Goal: Task Accomplishment & Management: Use online tool/utility

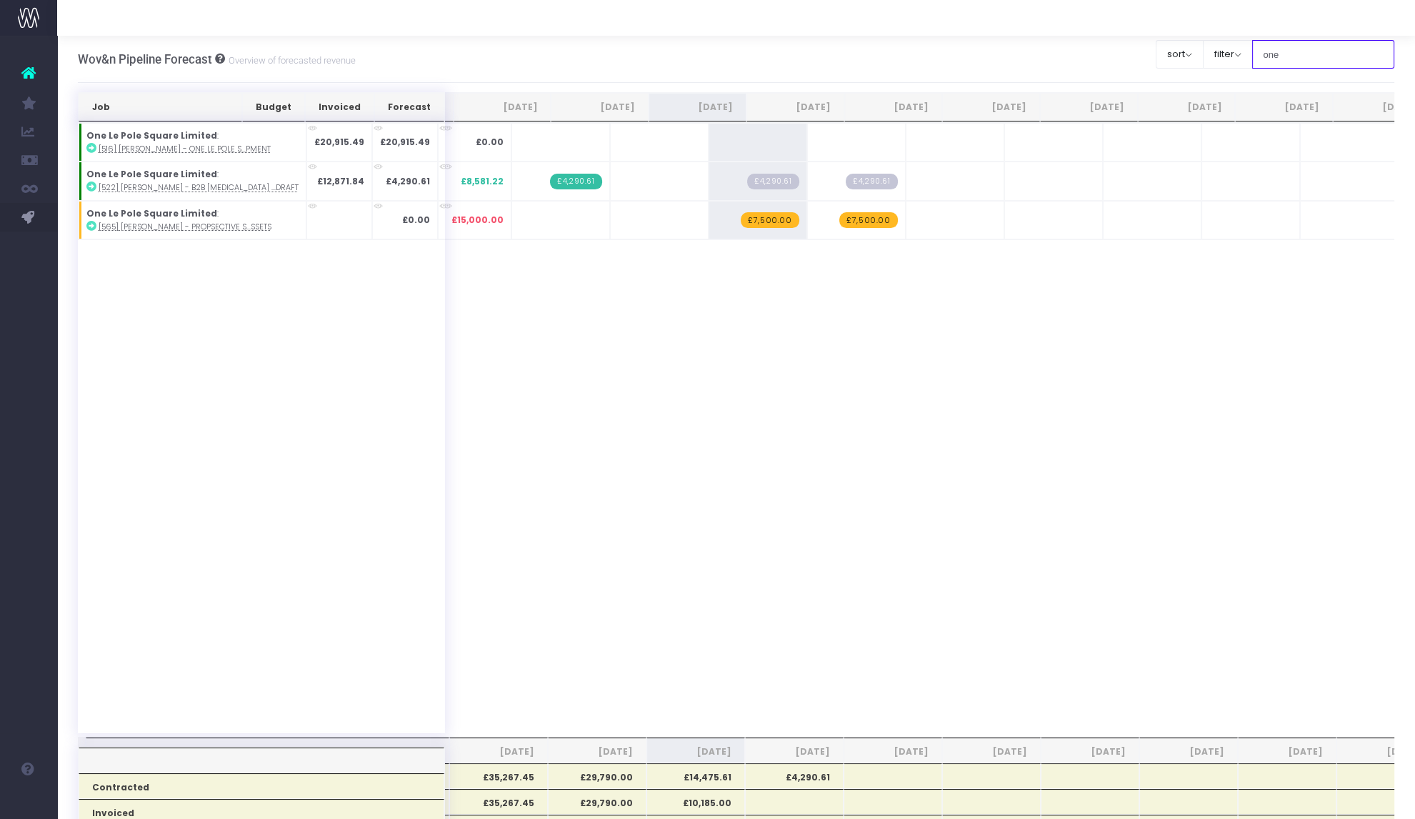
click at [1268, 52] on input "one" at bounding box center [1323, 54] width 143 height 29
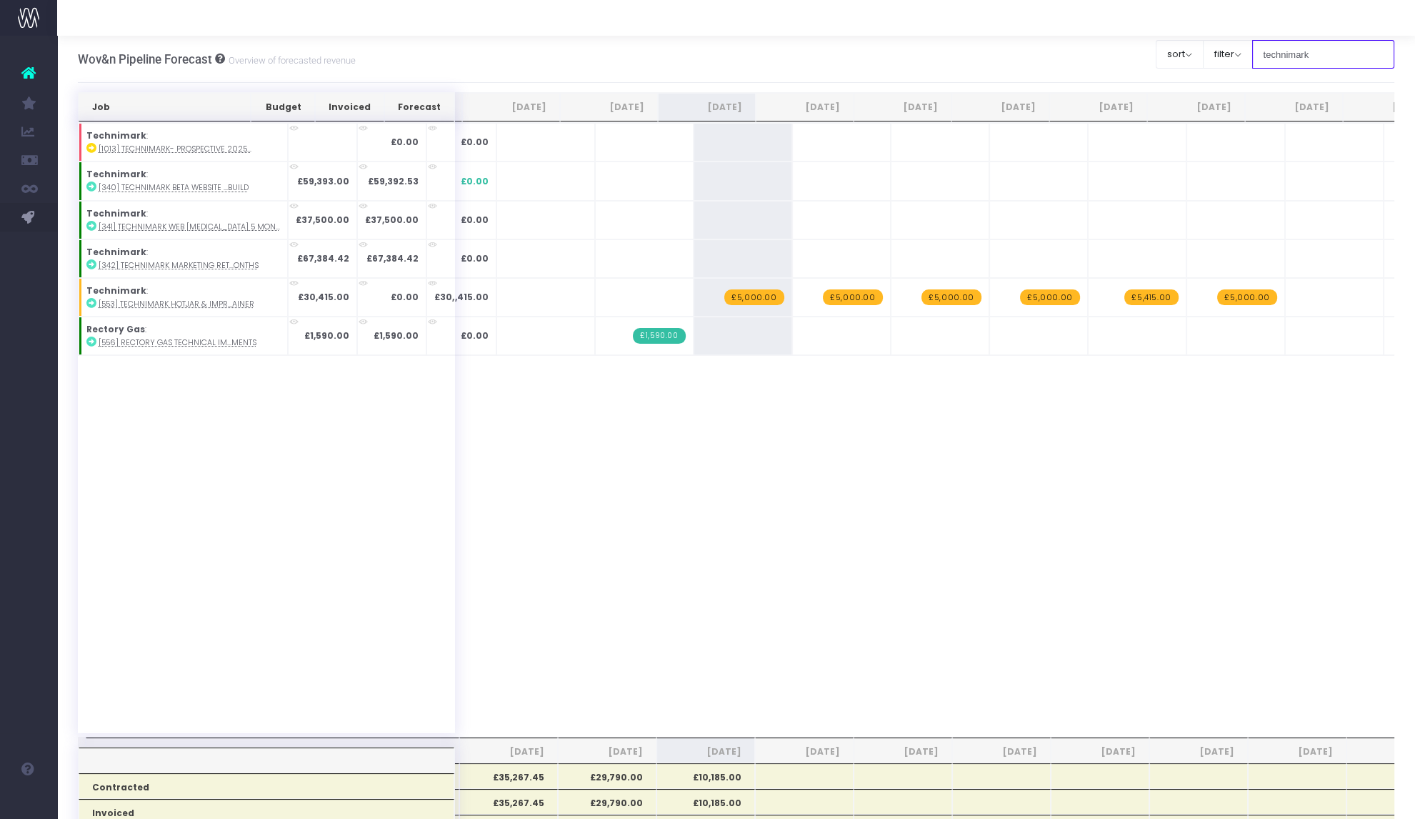
type input "technimark"
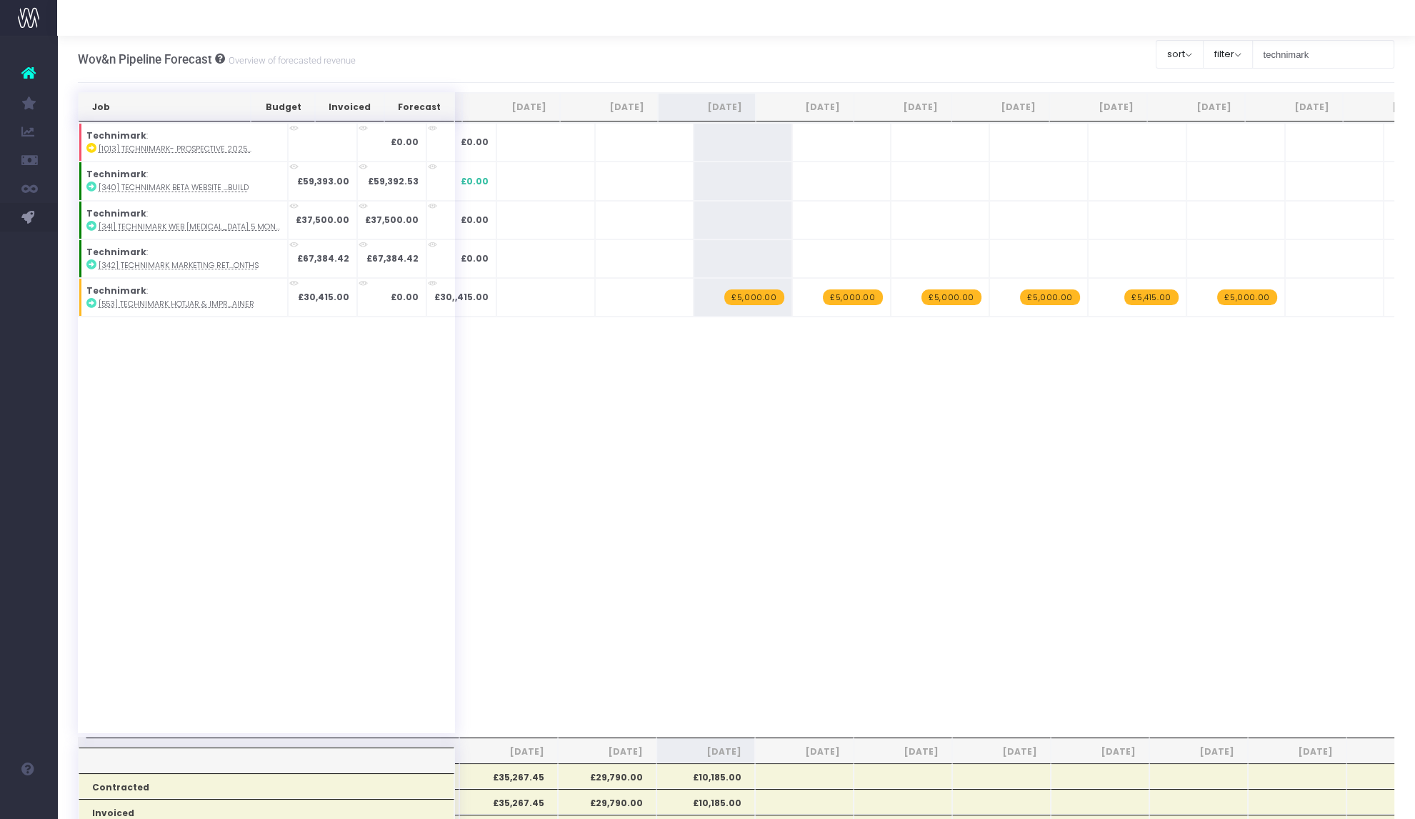
click at [724, 298] on span "£5,000.00" at bounding box center [753, 297] width 59 height 16
type input "2000"
click at [823, 294] on span "£5,000.00" at bounding box center [852, 297] width 59 height 16
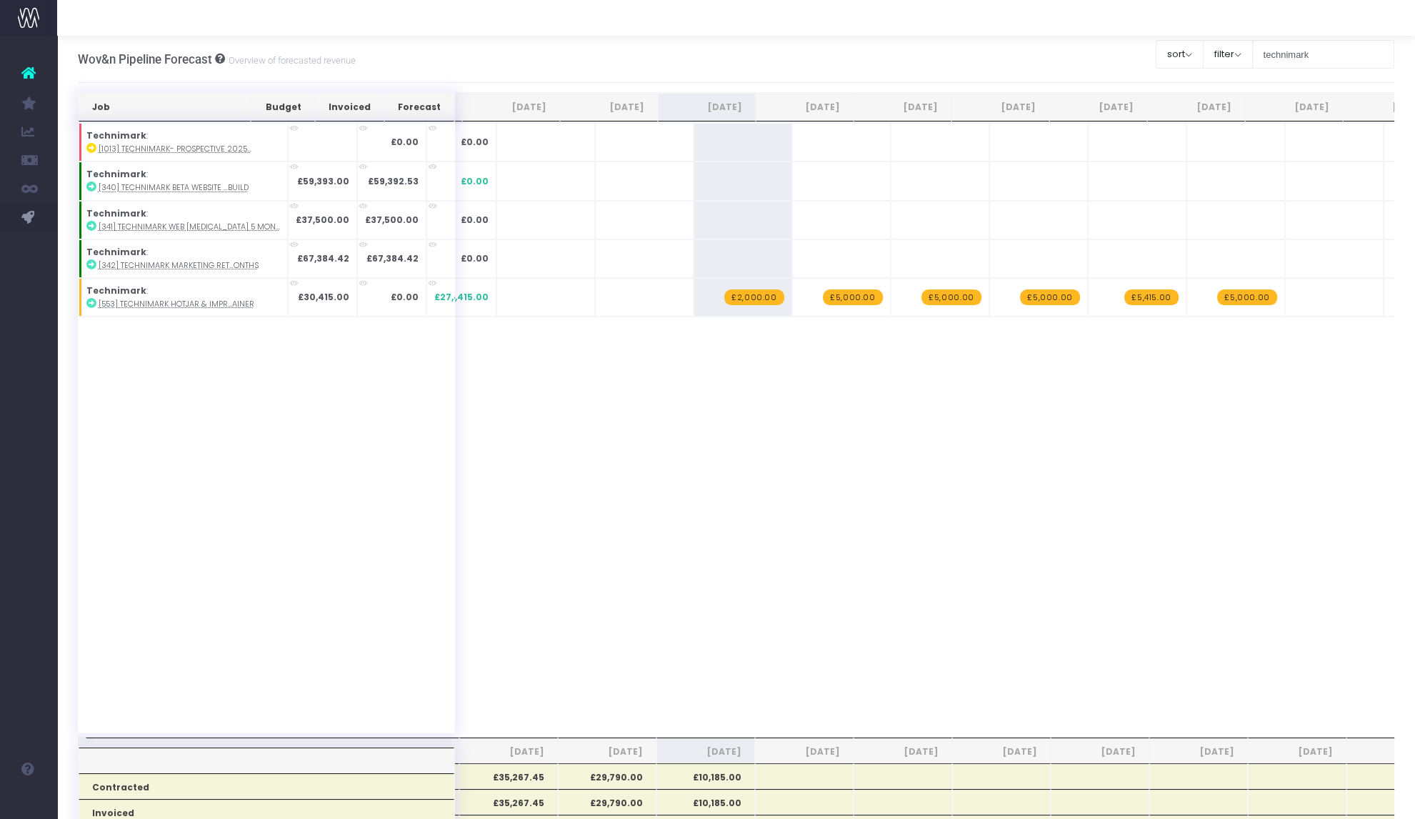
click at [823, 294] on span "£5,000.00" at bounding box center [852, 297] width 59 height 16
type input "2000"
click at [921, 296] on span "£5,000.00" at bounding box center [950, 297] width 59 height 16
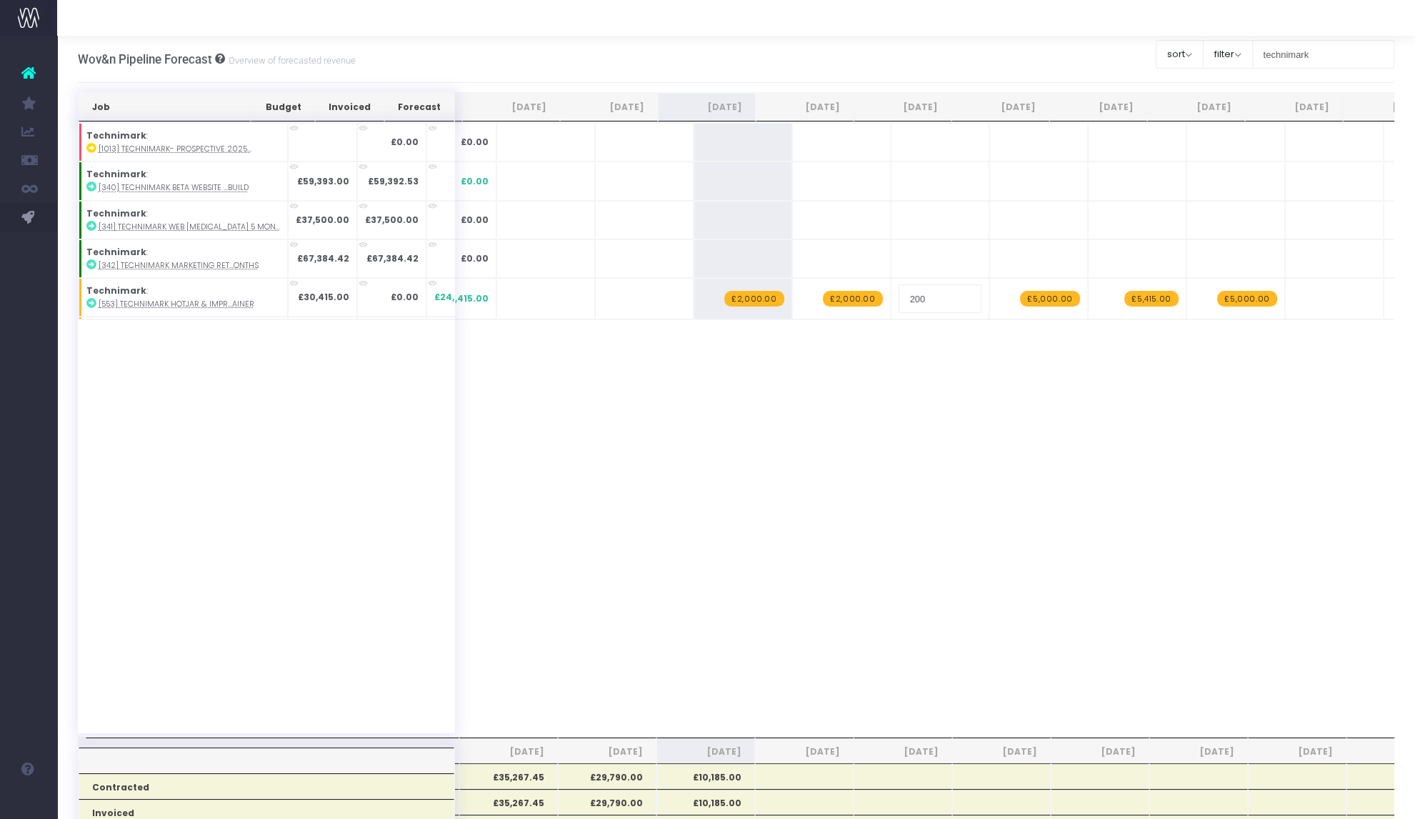
type input "2000"
click at [1020, 299] on span "£5,000.00" at bounding box center [1049, 297] width 59 height 16
type input "2000"
click at [1124, 295] on span "£5,415.00" at bounding box center [1151, 297] width 54 height 16
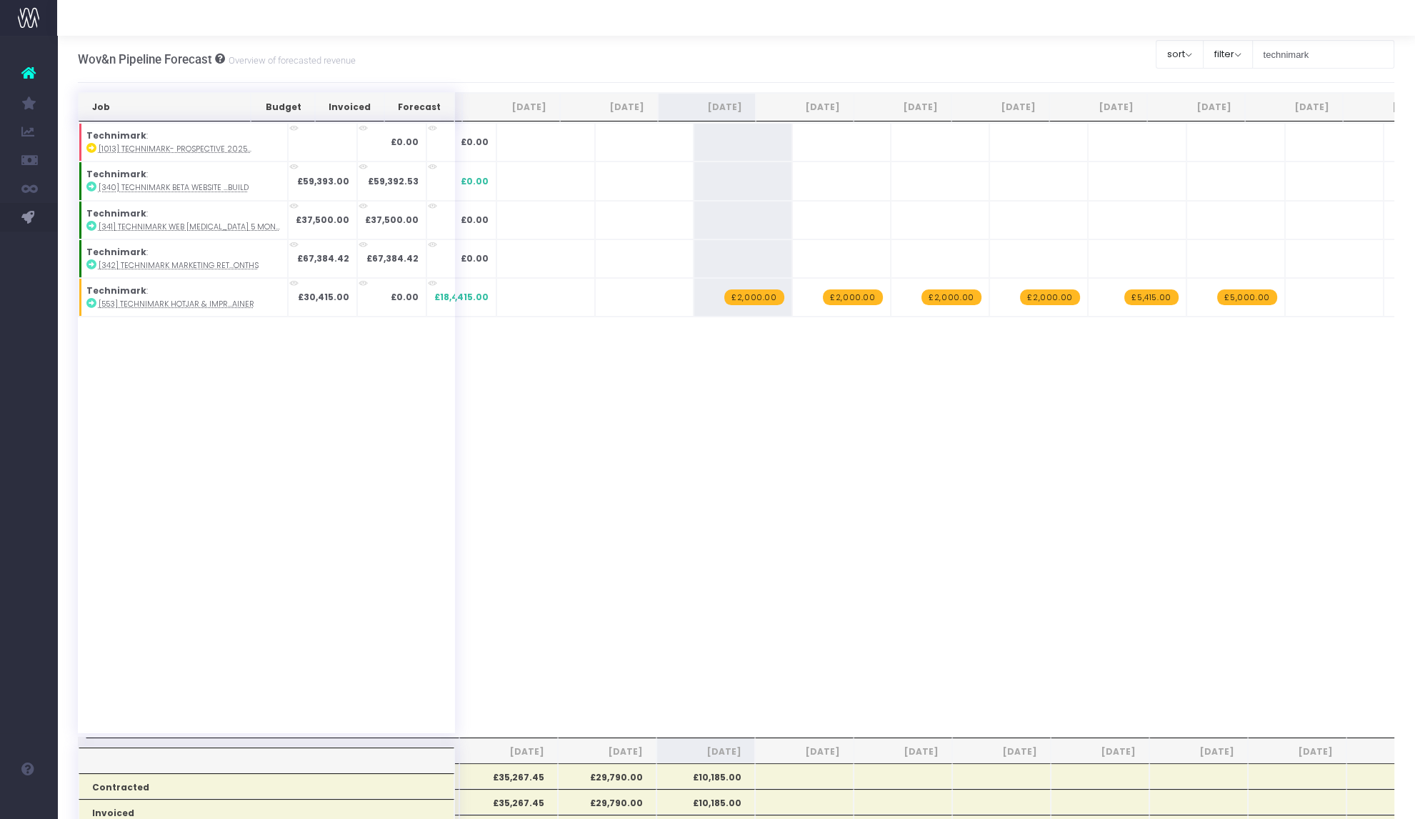
click at [1124, 295] on span "£5,415.00" at bounding box center [1151, 297] width 54 height 16
type input "2000"
click at [1217, 298] on span "£5,000.00" at bounding box center [1246, 297] width 59 height 16
type input "2000"
